Goal: Task Accomplishment & Management: Complete application form

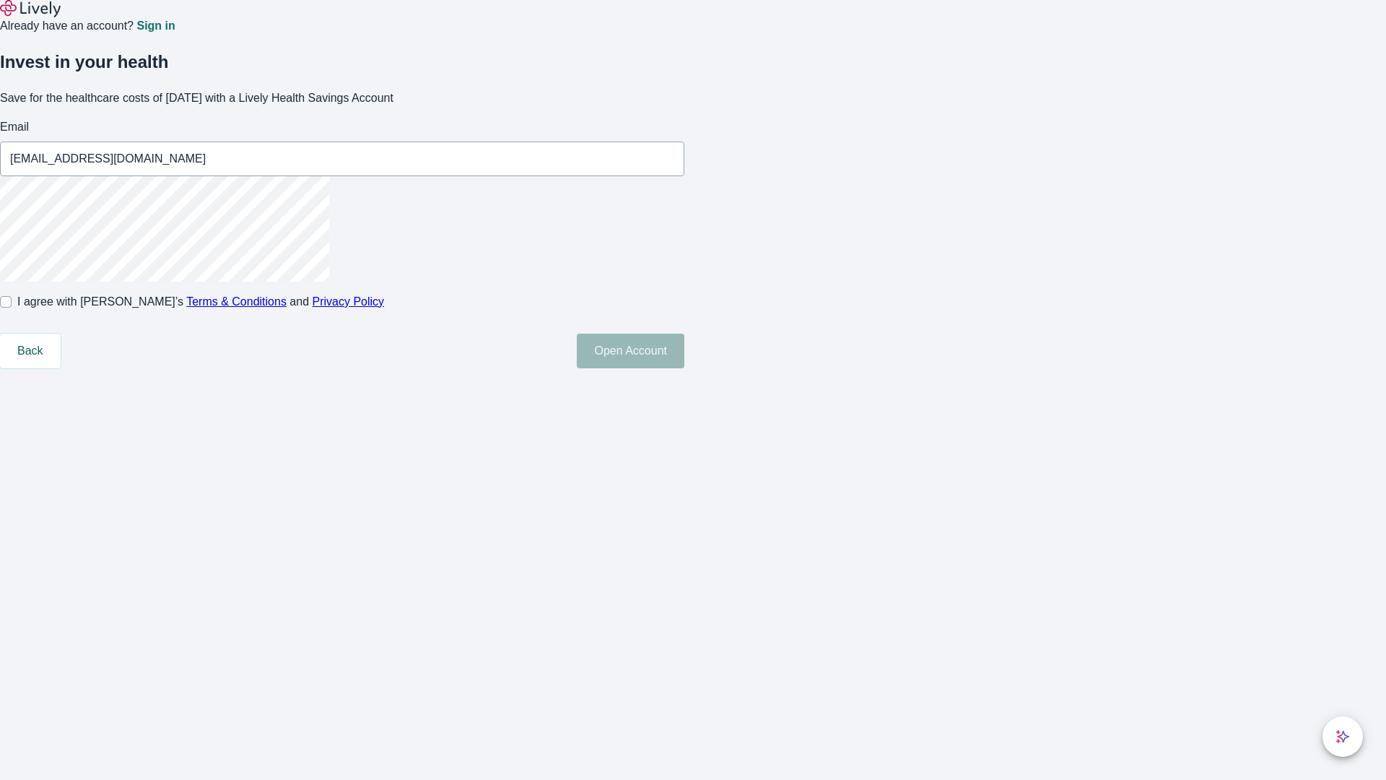
click at [12, 308] on input "I agree with Lively’s Terms & Conditions and Privacy Policy" at bounding box center [6, 302] width 12 height 12
checkbox input "true"
click at [684, 368] on button "Open Account" at bounding box center [631, 351] width 108 height 35
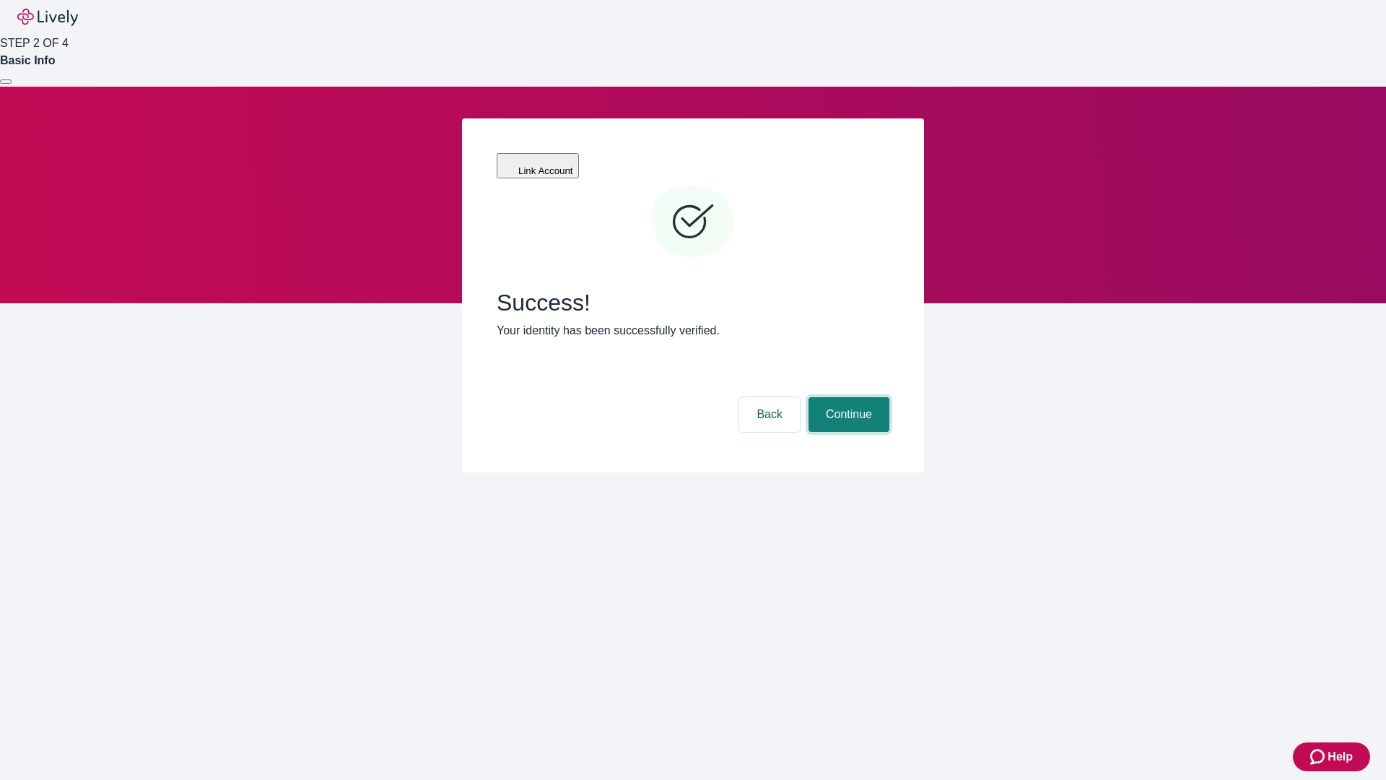
click at [847, 397] on button "Continue" at bounding box center [849, 414] width 81 height 35
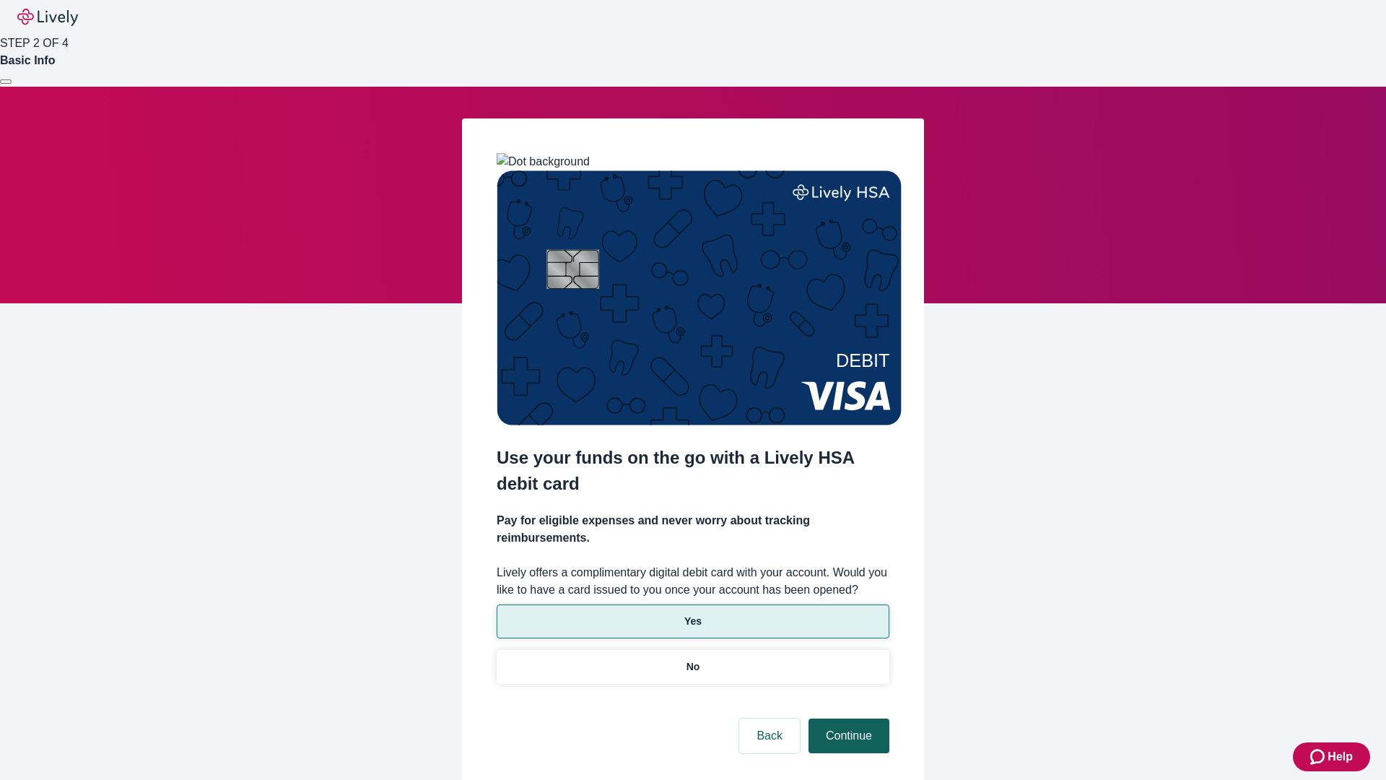
click at [692, 659] on p "No" at bounding box center [694, 666] width 14 height 15
click at [847, 718] on button "Continue" at bounding box center [849, 735] width 81 height 35
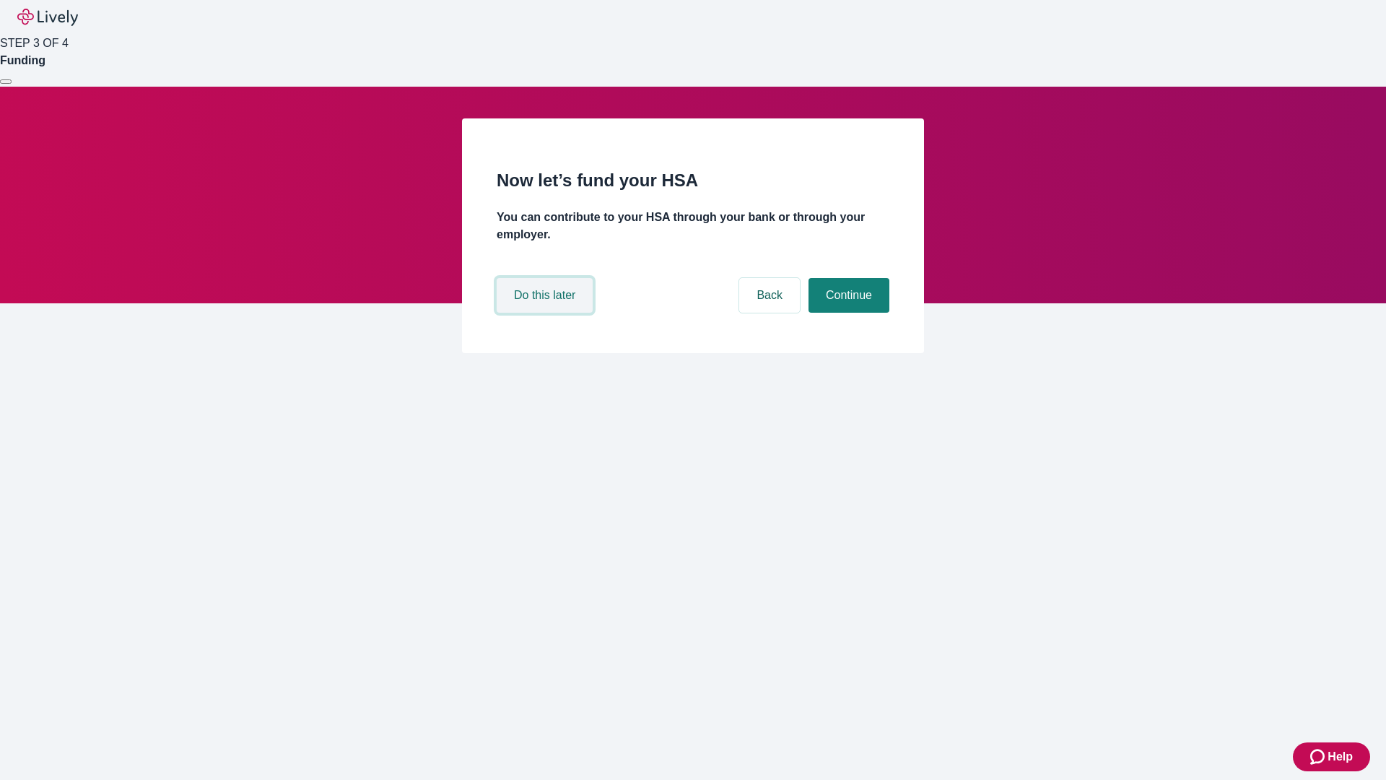
click at [547, 313] on button "Do this later" at bounding box center [545, 295] width 96 height 35
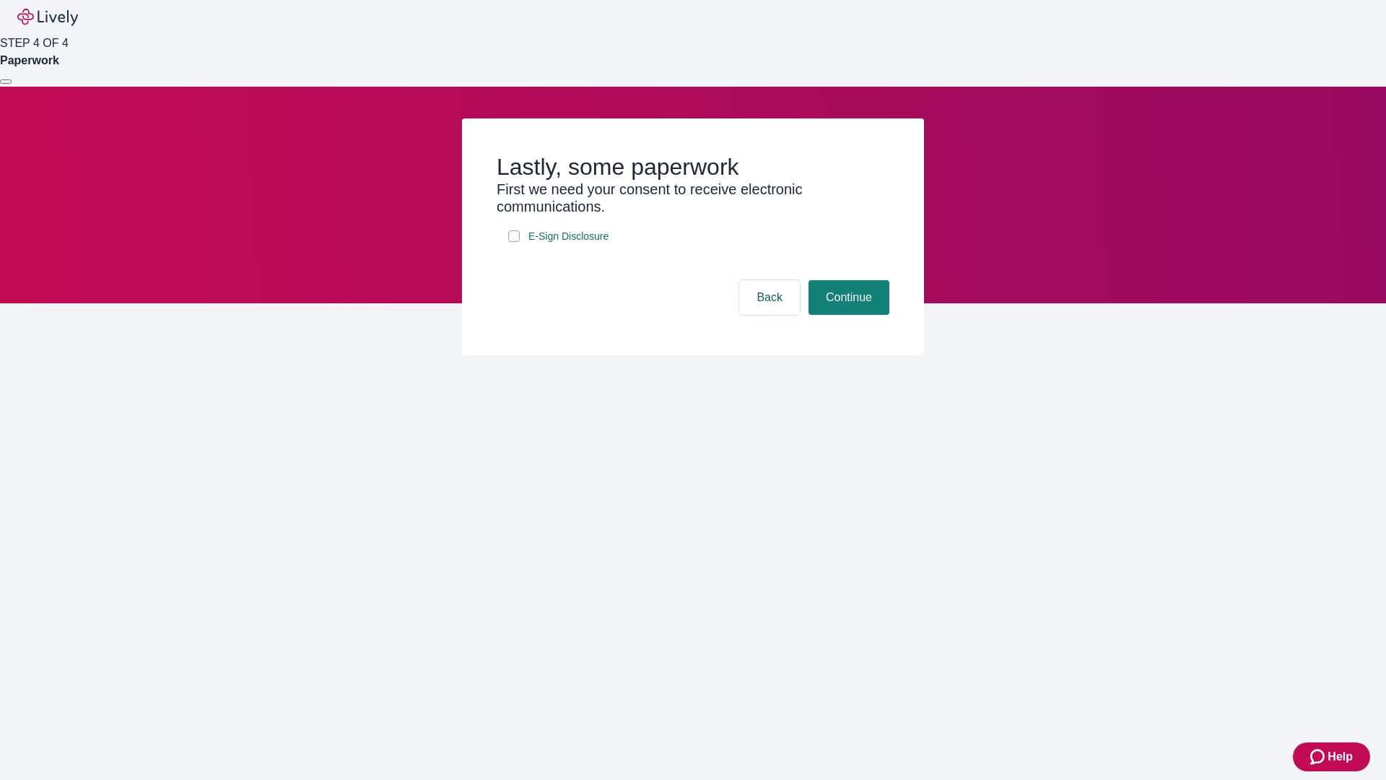
click at [514, 242] on input "E-Sign Disclosure" at bounding box center [514, 236] width 12 height 12
checkbox input "true"
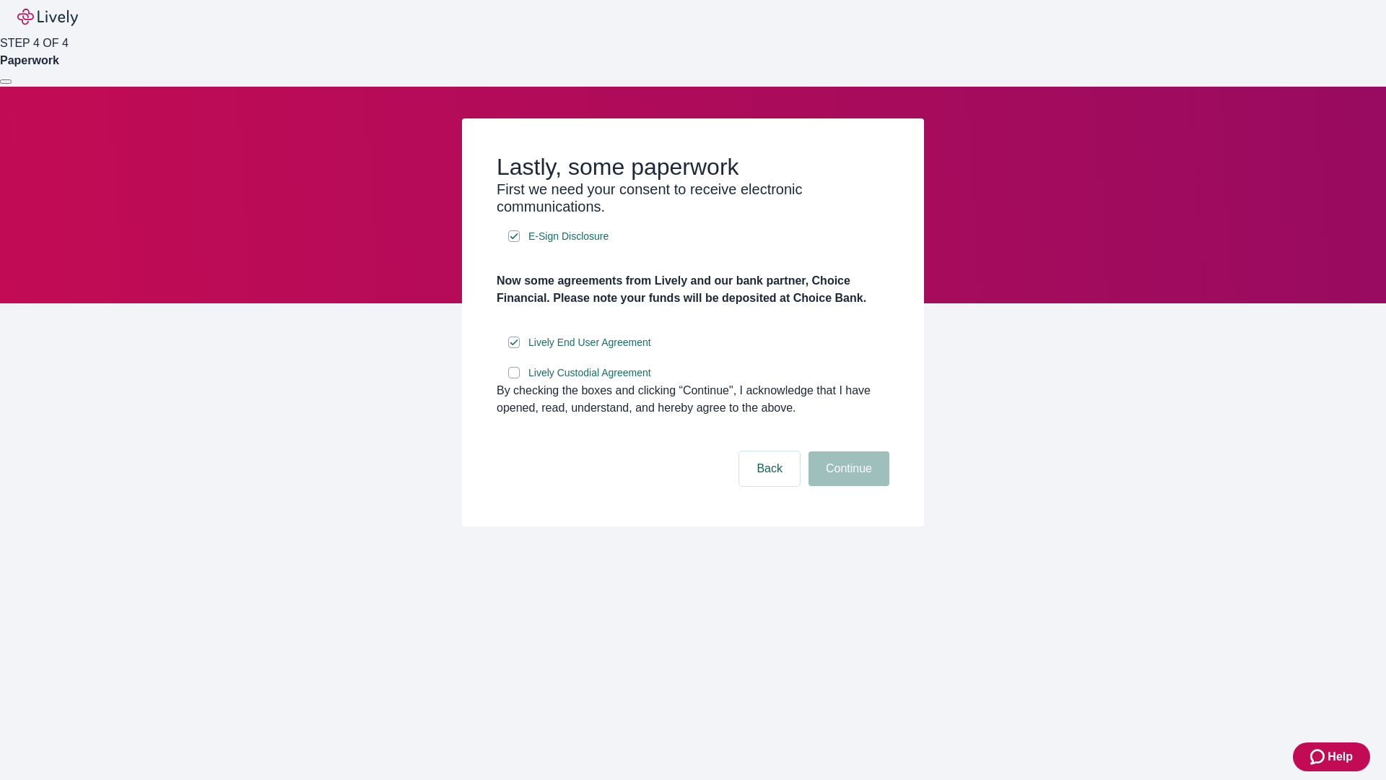
click at [514, 378] on input "Lively Custodial Agreement" at bounding box center [514, 373] width 12 height 12
checkbox input "true"
click at [847, 486] on button "Continue" at bounding box center [849, 468] width 81 height 35
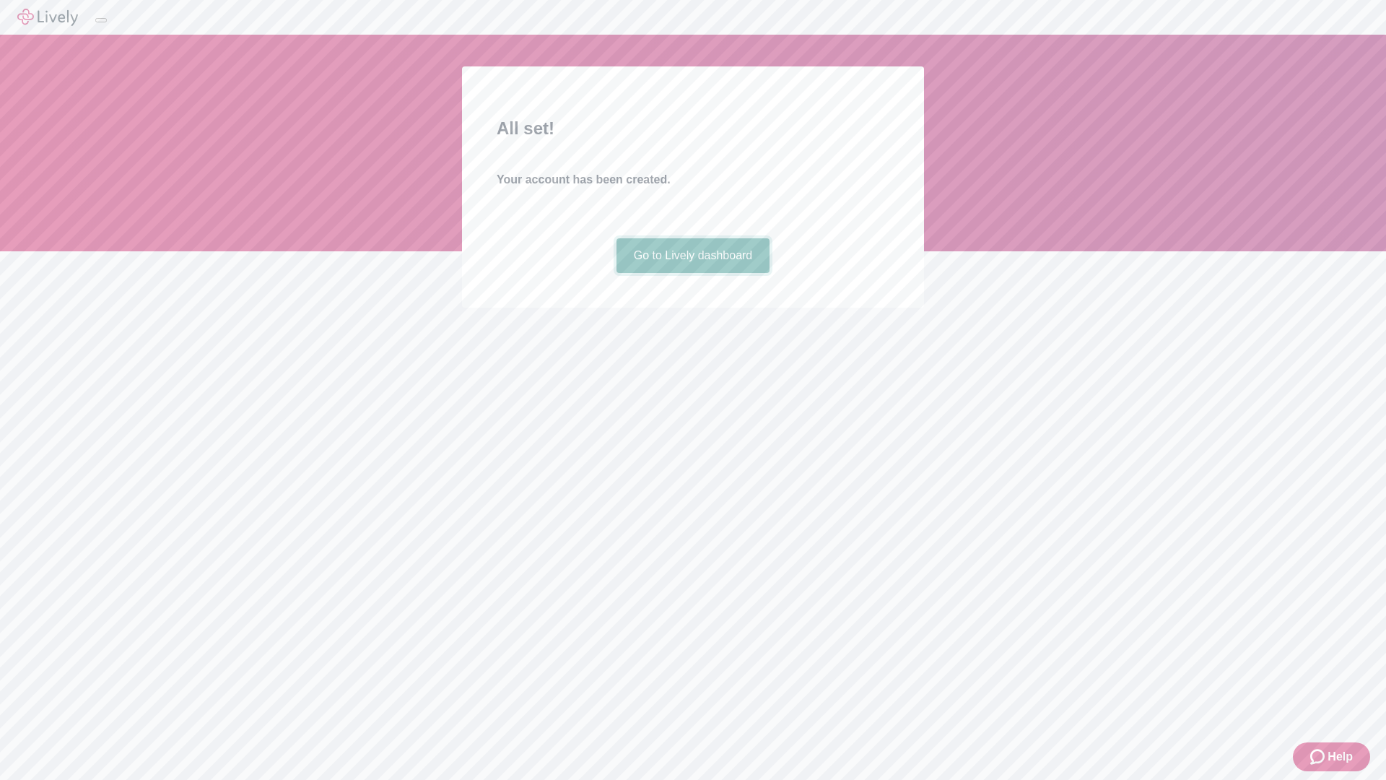
click at [692, 273] on link "Go to Lively dashboard" at bounding box center [694, 255] width 154 height 35
